Goal: Task Accomplishment & Management: Use online tool/utility

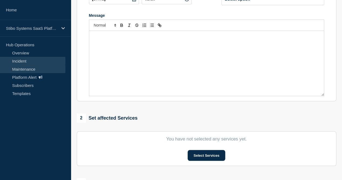
click at [33, 69] on link "Maintenance" at bounding box center [32, 69] width 65 height 8
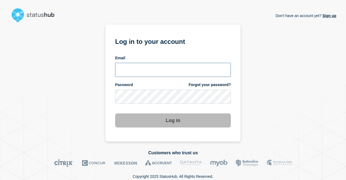
click at [150, 71] on input "email input" at bounding box center [173, 70] width 116 height 14
type input "[EMAIL_ADDRESS][DOMAIN_NAME]"
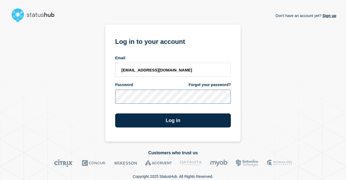
click at [115, 113] on button "Log in" at bounding box center [173, 120] width 116 height 14
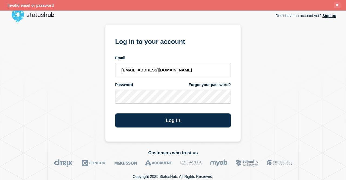
click at [337, 5] on icon "Close banner" at bounding box center [337, 5] width 2 height 4
